Goal: Task Accomplishment & Management: Manage account settings

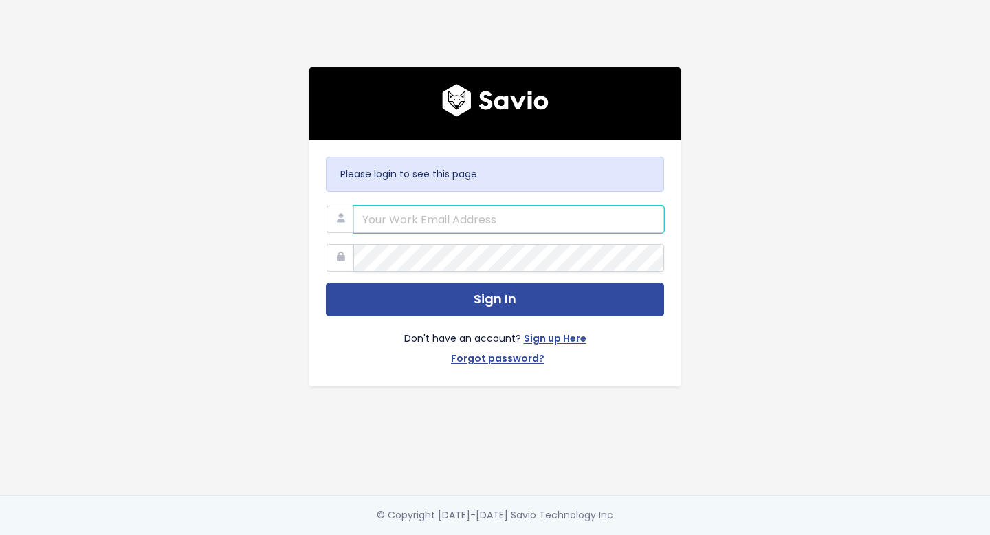
type input "product@paiger.co"
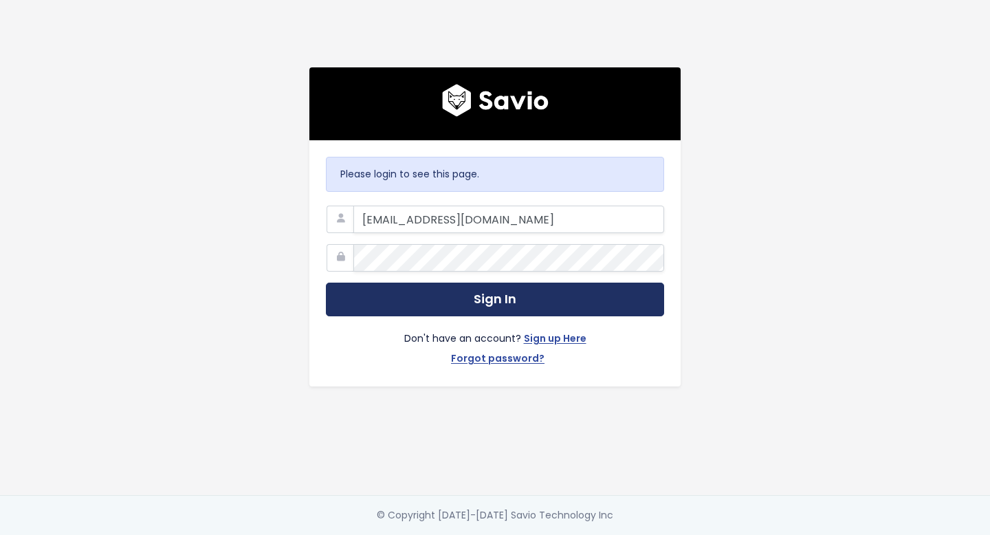
click at [541, 297] on button "Sign In" at bounding box center [495, 299] width 338 height 34
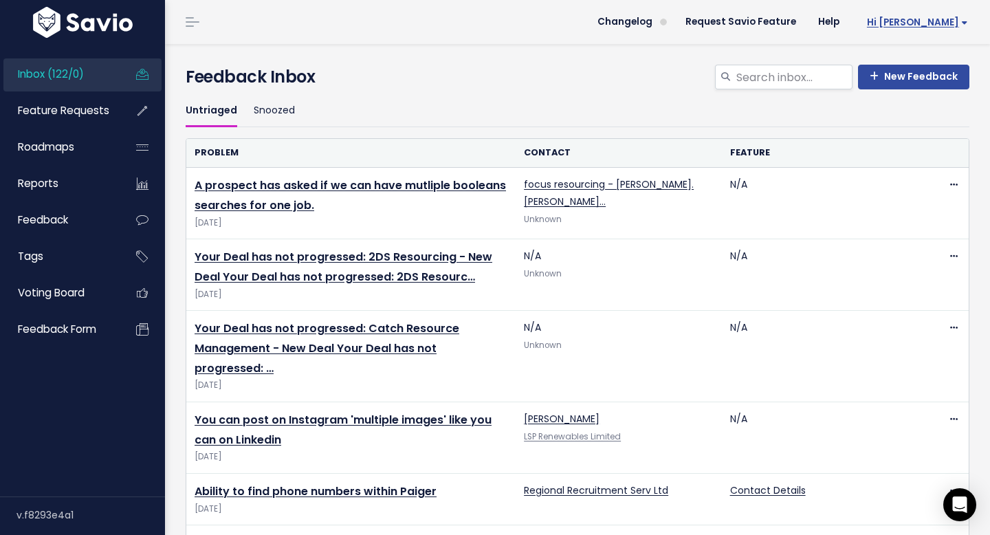
click at [955, 22] on span "Hi Lisa" at bounding box center [917, 22] width 101 height 10
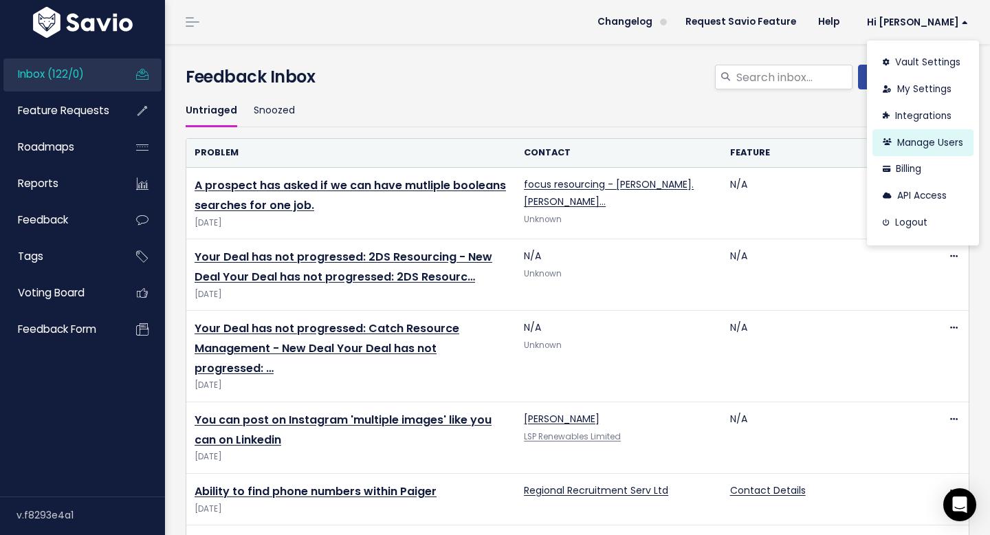
click at [938, 135] on link "Manage Users" at bounding box center [922, 142] width 101 height 27
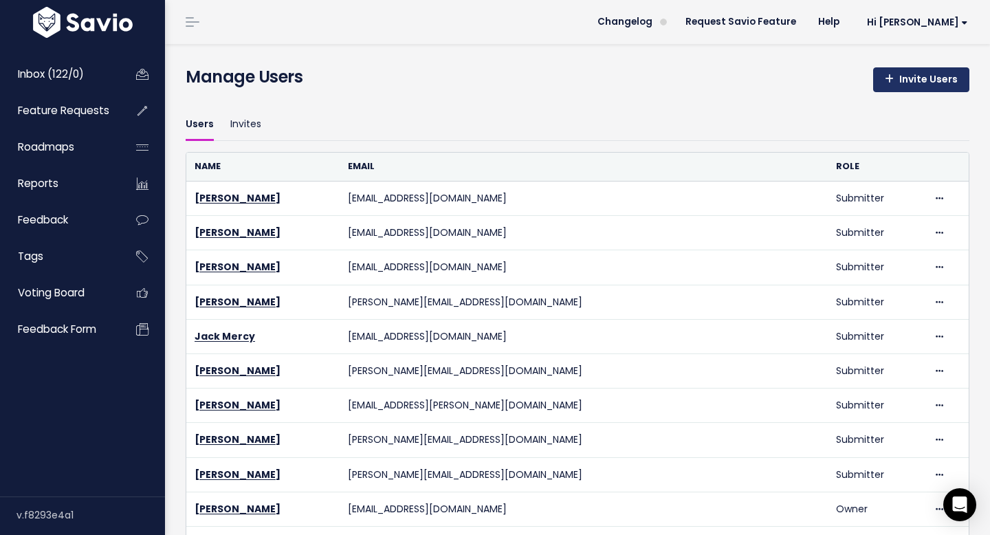
click at [953, 78] on link "Invite Users" at bounding box center [921, 79] width 96 height 25
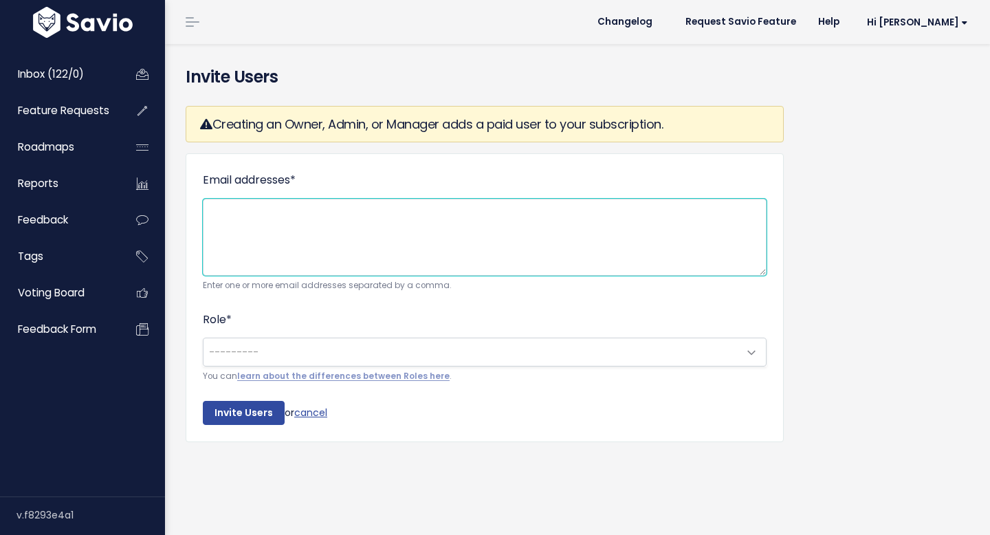
click at [631, 208] on textarea "Email addresses *" at bounding box center [485, 237] width 564 height 77
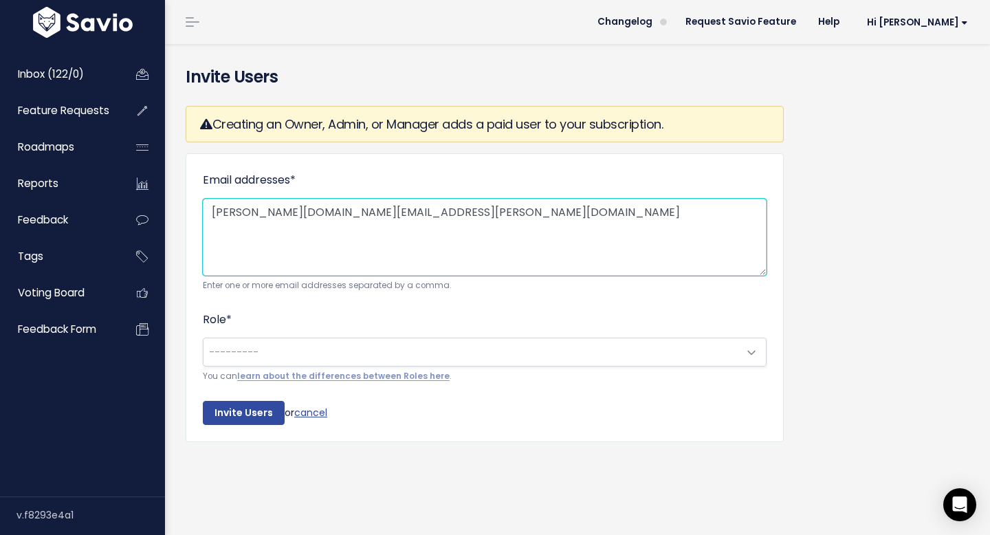
type textarea "[PERSON_NAME][DOMAIN_NAME][EMAIL_ADDRESS][PERSON_NAME][DOMAIN_NAME]"
click at [555, 344] on span "---------" at bounding box center [470, 351] width 535 height 27
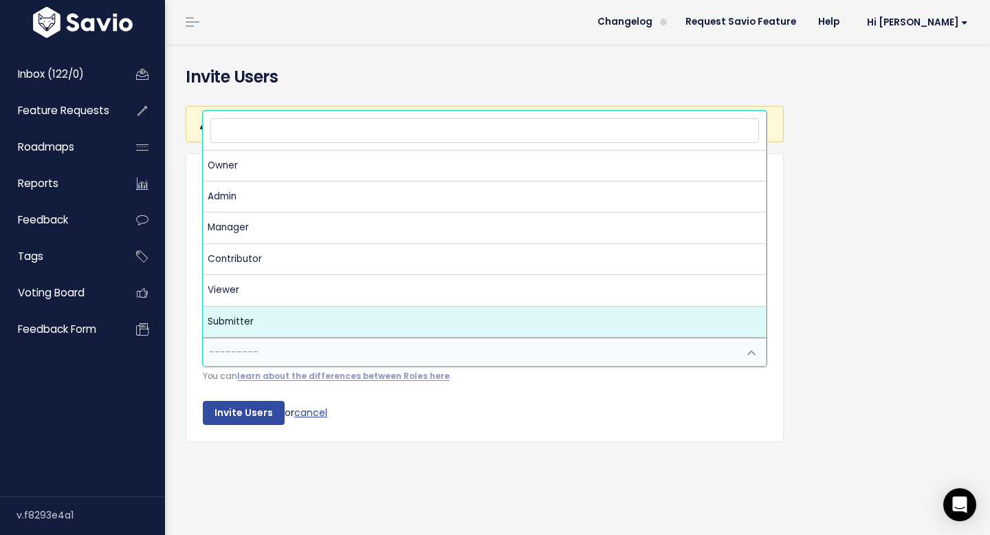
select select "SUBMITTER"
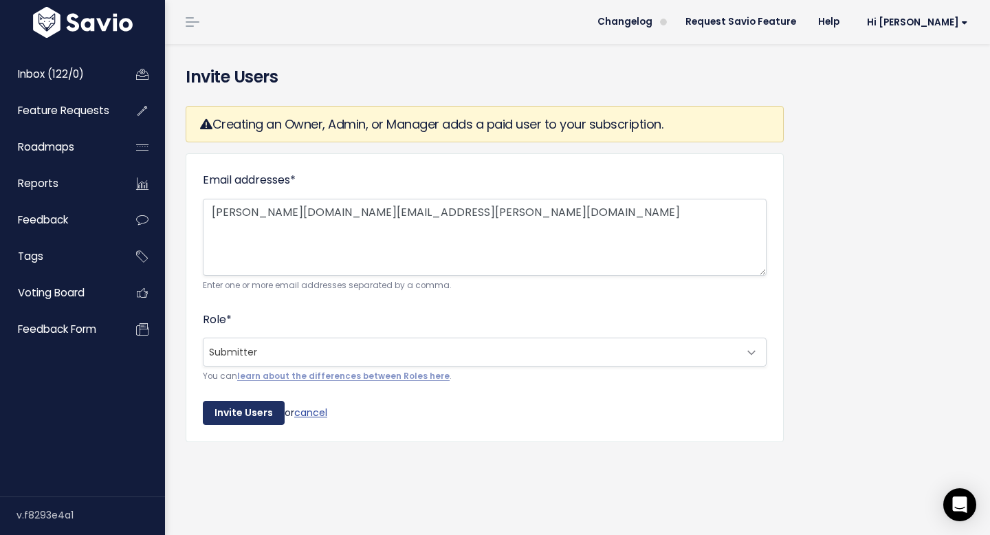
click at [263, 404] on input "Invite Users" at bounding box center [244, 413] width 82 height 25
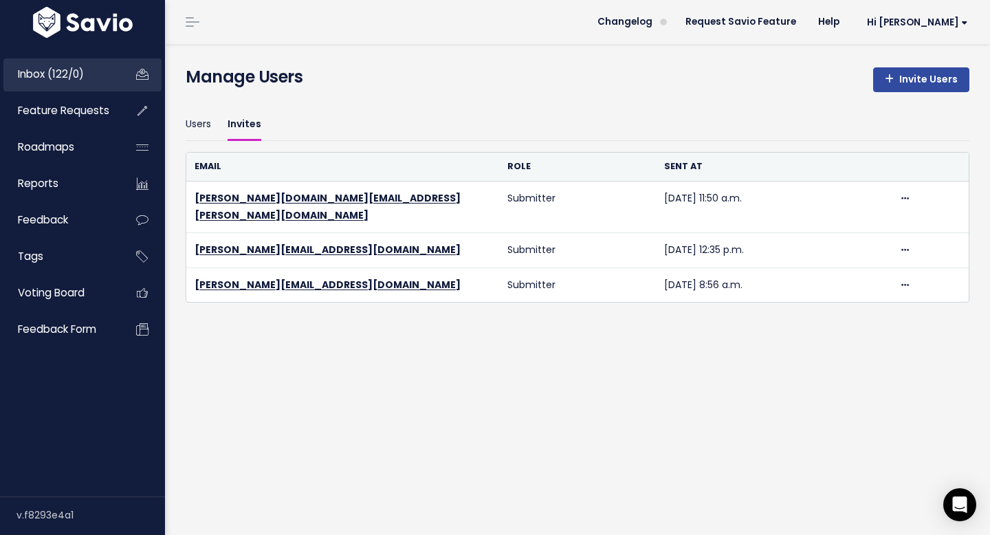
click at [80, 73] on span "Inbox (122/0)" at bounding box center [51, 74] width 66 height 14
